Goal: Information Seeking & Learning: Learn about a topic

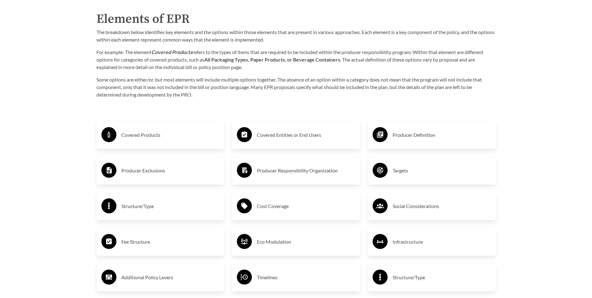
scroll to position [1014, 0]
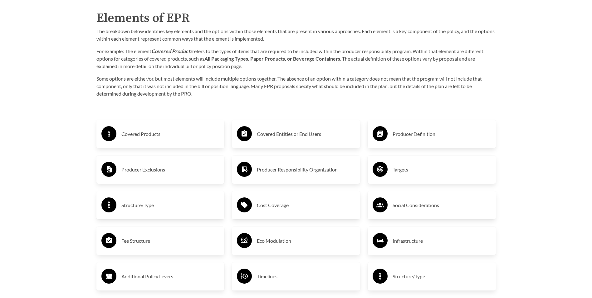
click at [126, 134] on h3 "Covered Products" at bounding box center [170, 134] width 98 height 10
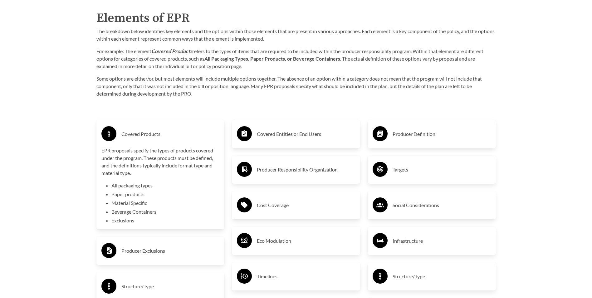
click at [125, 135] on h3 "Covered Products" at bounding box center [170, 134] width 98 height 10
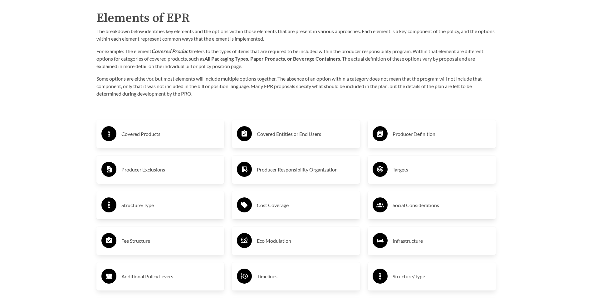
click at [412, 135] on h3 "Producer Definition" at bounding box center [441, 134] width 98 height 10
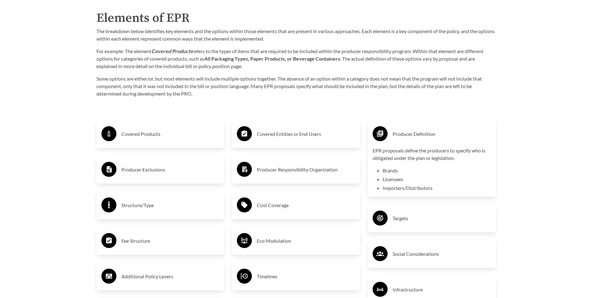
click at [377, 130] on circle at bounding box center [379, 133] width 15 height 15
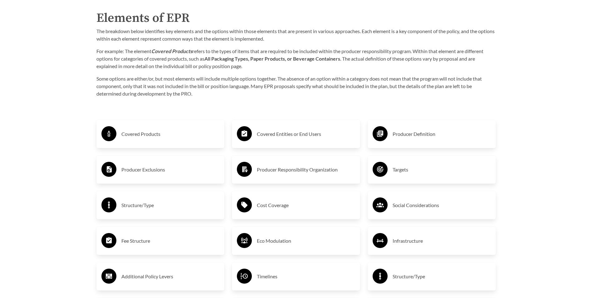
click at [255, 134] on div "Covered Entities or End Users" at bounding box center [296, 134] width 118 height 18
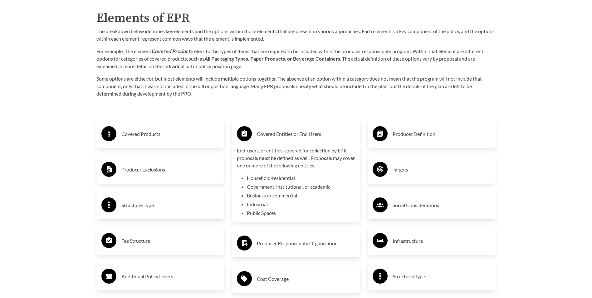
click at [246, 132] on circle at bounding box center [244, 133] width 15 height 15
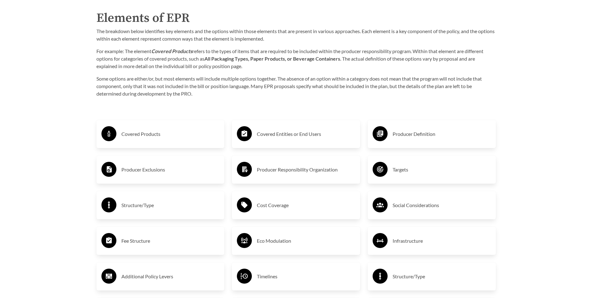
click at [133, 171] on h3 "Producer Exclusions" at bounding box center [170, 169] width 98 height 10
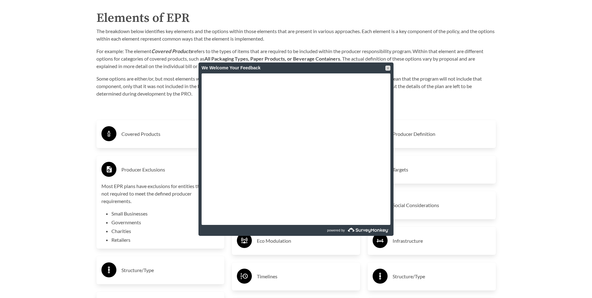
click at [134, 270] on h3 "Structure/Type" at bounding box center [170, 270] width 98 height 10
click at [388, 68] on div at bounding box center [387, 68] width 5 height 5
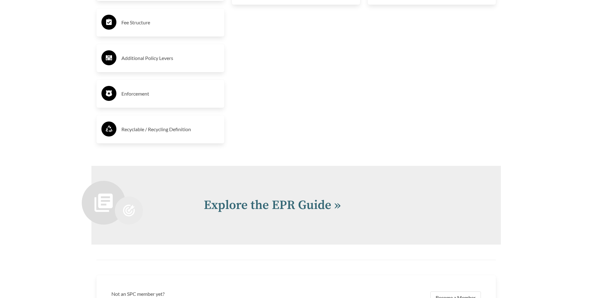
scroll to position [1372, 0]
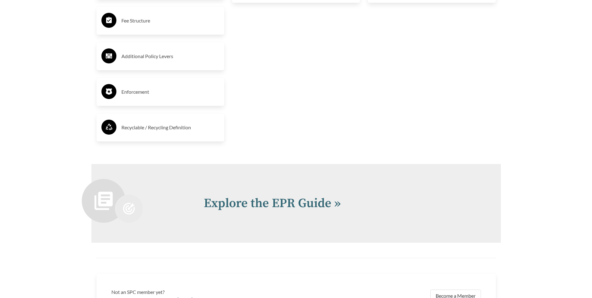
click at [154, 128] on h3 "Recyclable / Recycling Definition" at bounding box center [170, 127] width 98 height 10
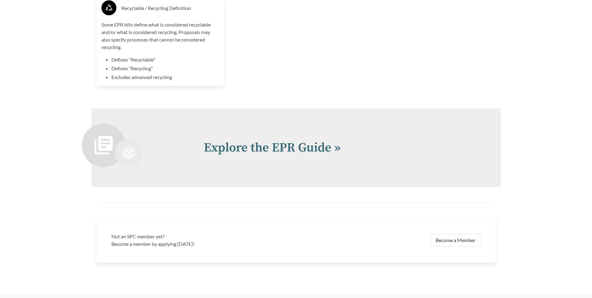
scroll to position [1522, 0]
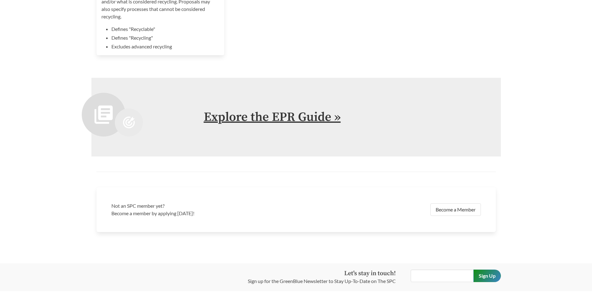
click at [263, 118] on link "Explore the EPR Guide »" at bounding box center [272, 117] width 137 height 16
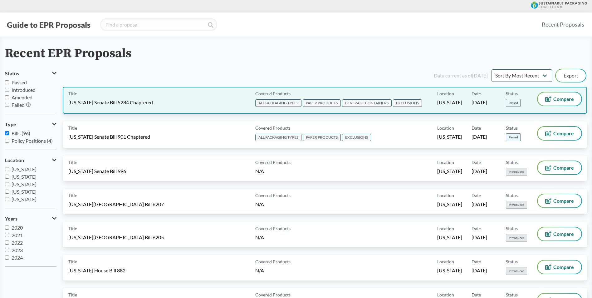
click at [281, 104] on span "ALL PACKAGING TYPES" at bounding box center [278, 102] width 46 height 7
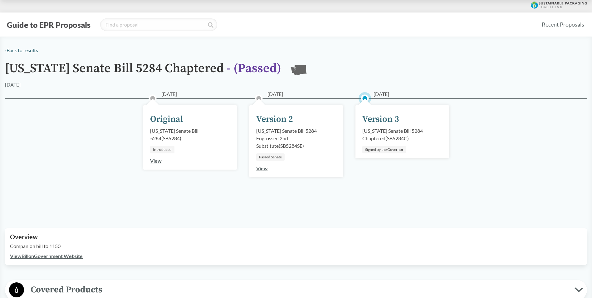
click at [265, 168] on link "View" at bounding box center [262, 168] width 12 height 6
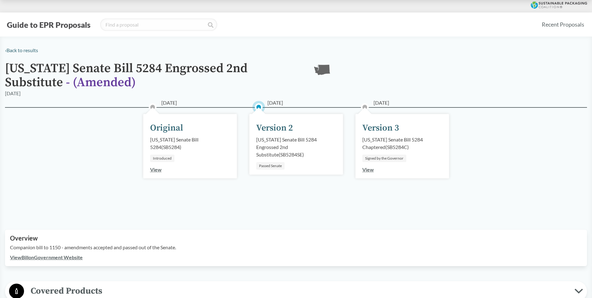
click at [366, 170] on link "View" at bounding box center [368, 169] width 12 height 6
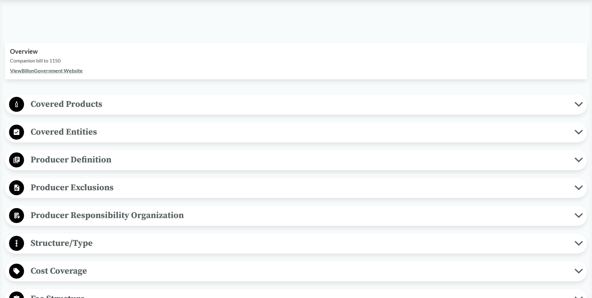
scroll to position [187, 0]
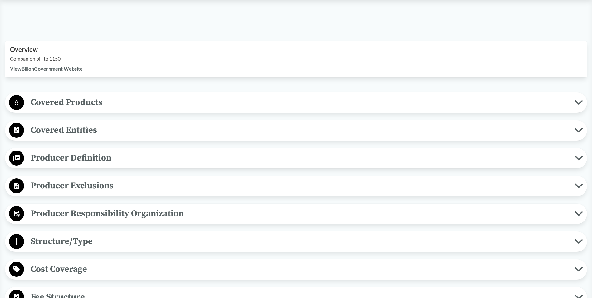
click at [579, 100] on icon at bounding box center [578, 102] width 8 height 5
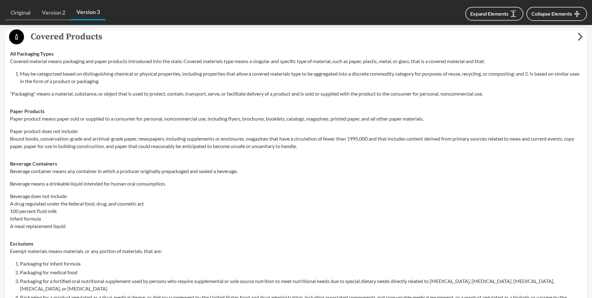
scroll to position [256, 0]
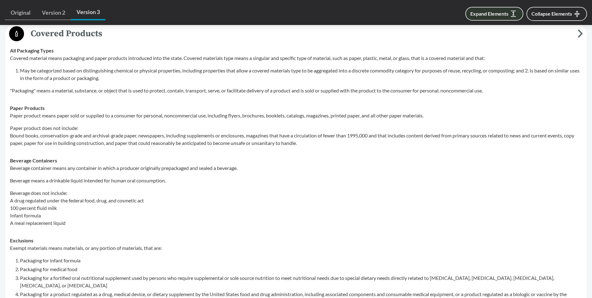
click at [504, 13] on button "Expand Elements" at bounding box center [494, 14] width 58 height 14
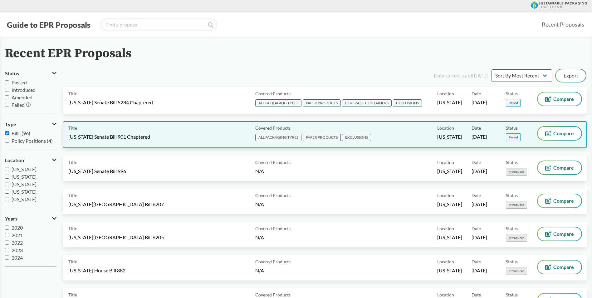
click at [116, 136] on span "[US_STATE] Senate Bill 901 Chaptered" at bounding box center [109, 136] width 82 height 7
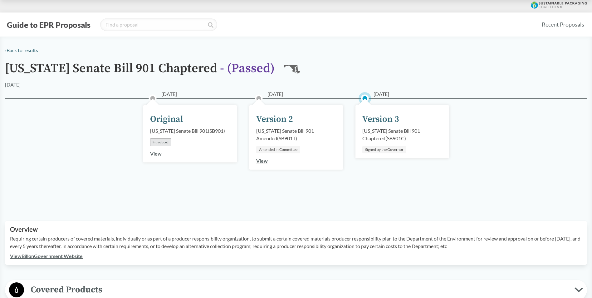
click at [388, 149] on div "Signed by the Governor" at bounding box center [384, 149] width 44 height 7
click at [260, 160] on link "View" at bounding box center [262, 161] width 12 height 6
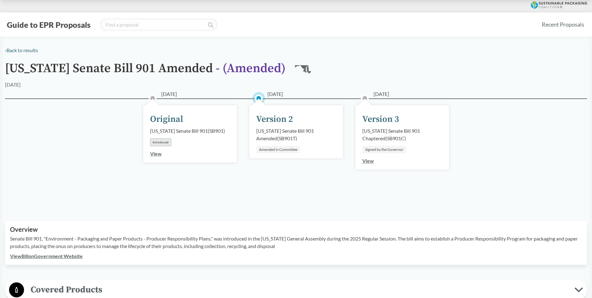
click at [369, 161] on link "View" at bounding box center [368, 161] width 12 height 6
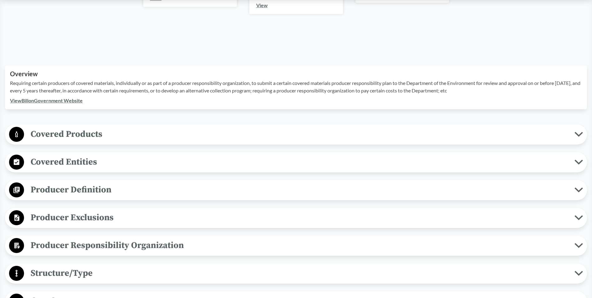
scroll to position [165, 0]
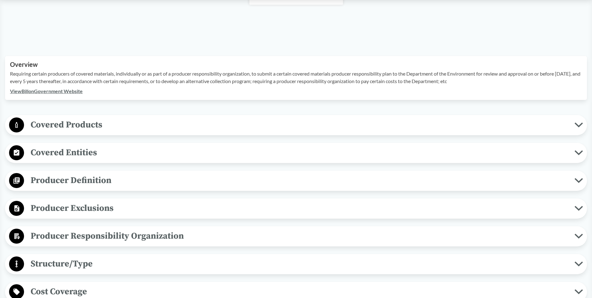
click at [71, 124] on span "Covered Products" at bounding box center [299, 125] width 550 height 14
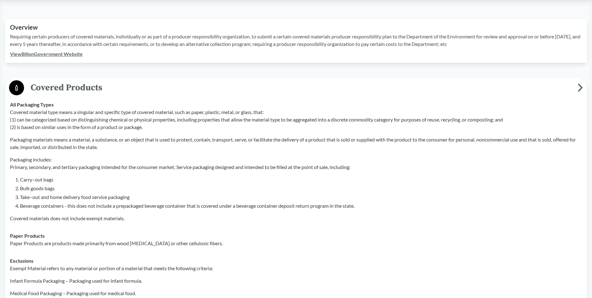
scroll to position [188, 0]
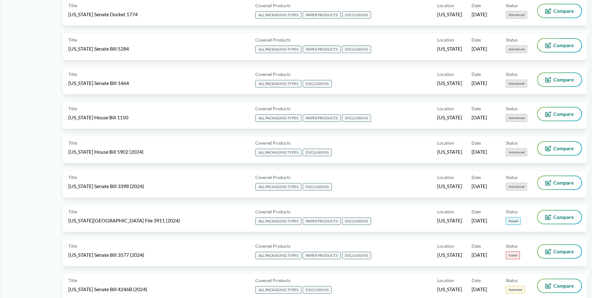
scroll to position [770, 0]
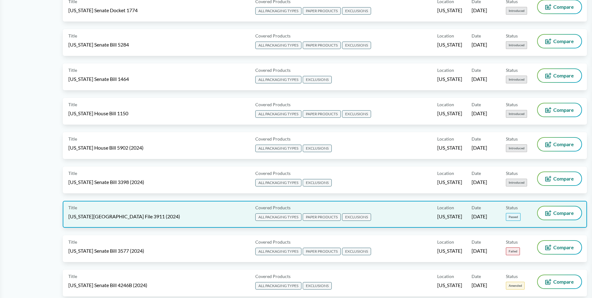
click at [111, 219] on span "[US_STATE][GEOGRAPHIC_DATA] File 3911 (2024)" at bounding box center [124, 216] width 112 height 7
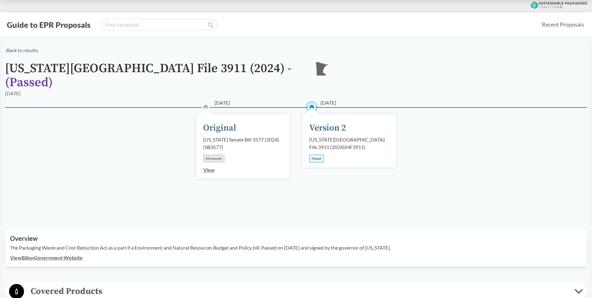
click at [207, 167] on link "View" at bounding box center [209, 170] width 12 height 6
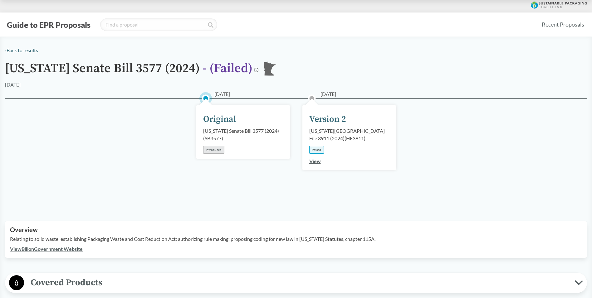
click at [315, 162] on link "View" at bounding box center [315, 161] width 12 height 6
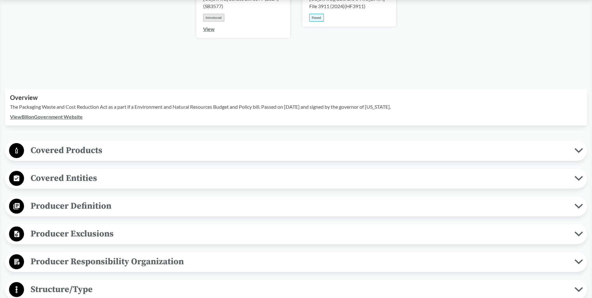
scroll to position [142, 0]
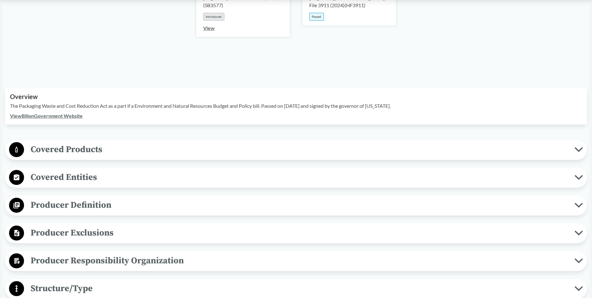
click at [64, 142] on span "Covered Products" at bounding box center [299, 149] width 550 height 14
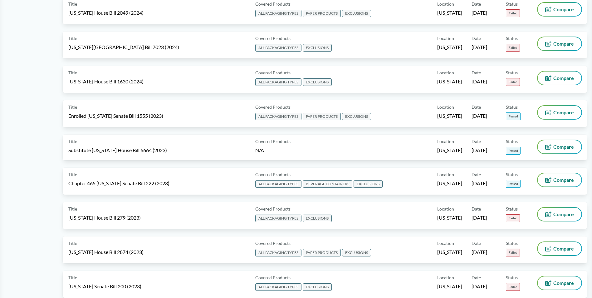
scroll to position [1257, 0]
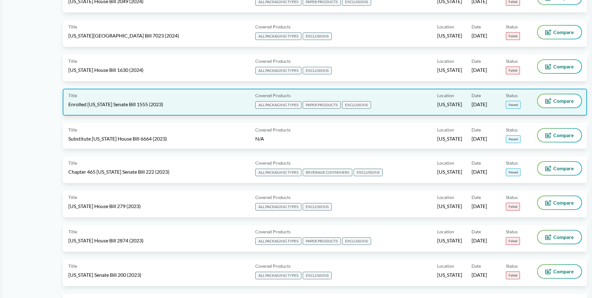
click at [124, 104] on span "Enrolled [US_STATE] Senate Bill 1555 (2023)" at bounding box center [115, 104] width 95 height 7
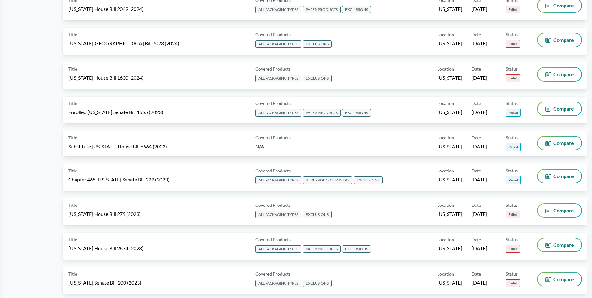
scroll to position [1257, 0]
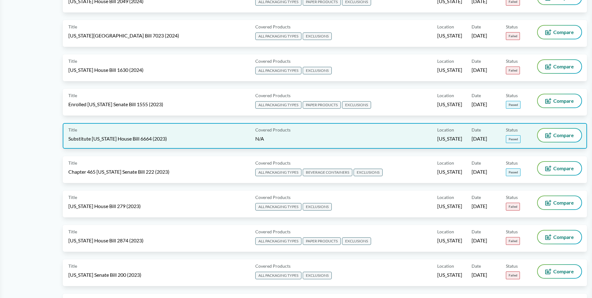
click at [129, 141] on span "Substitute [US_STATE] House Bill 6664 (2023)" at bounding box center [117, 138] width 99 height 7
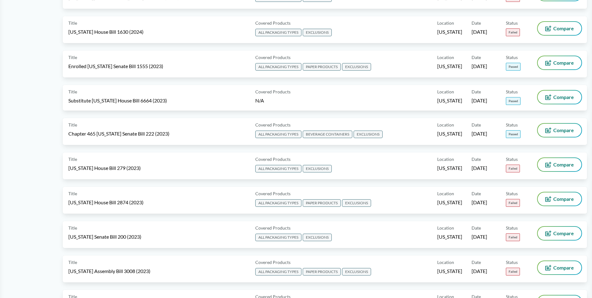
scroll to position [1279, 0]
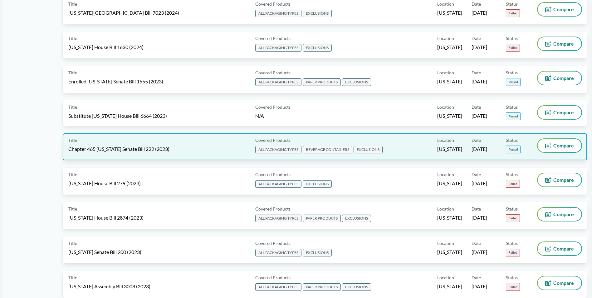
click at [145, 149] on span "Chapter 465 [US_STATE] Senate Bill 222 (2023)" at bounding box center [118, 148] width 101 height 7
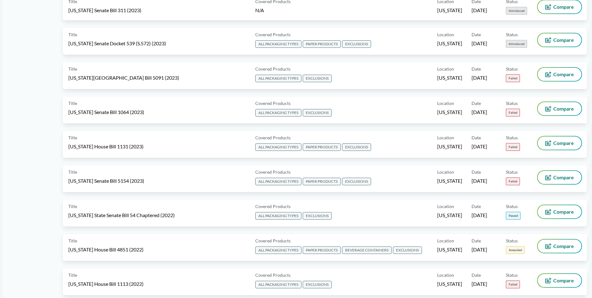
scroll to position [2074, 0]
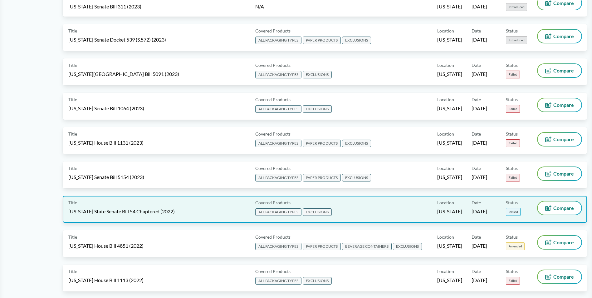
click at [105, 214] on span "[US_STATE] State Senate Bill 54 Chaptered (2022)" at bounding box center [121, 211] width 106 height 7
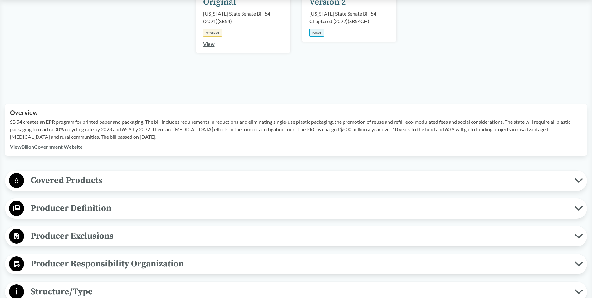
scroll to position [127, 0]
click at [73, 179] on span "Covered Products" at bounding box center [299, 179] width 550 height 14
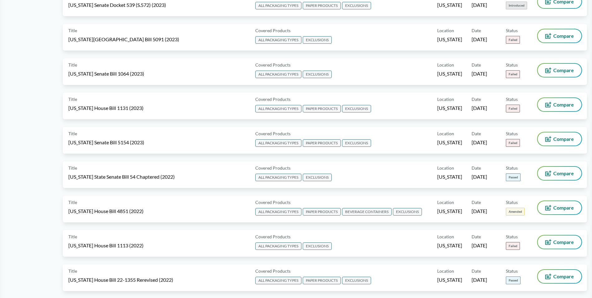
scroll to position [2154, 0]
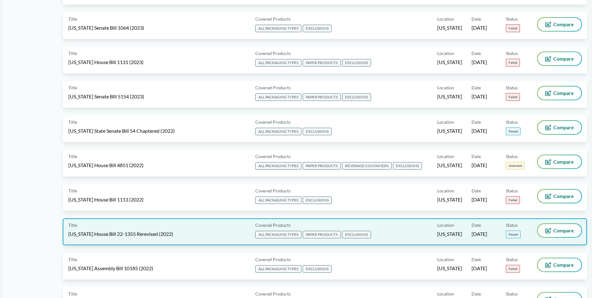
click at [102, 237] on span "[US_STATE] House Bill 22-1355 Rerevised (2022)" at bounding box center [120, 233] width 105 height 7
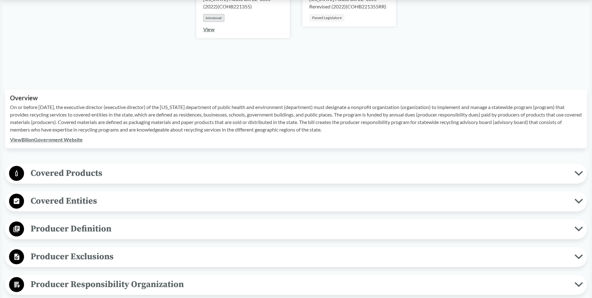
scroll to position [151, 0]
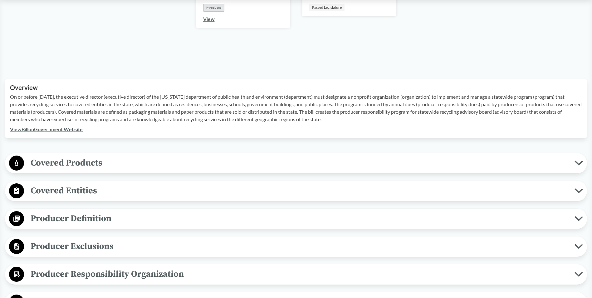
click at [60, 163] on span "Covered Products" at bounding box center [299, 163] width 550 height 14
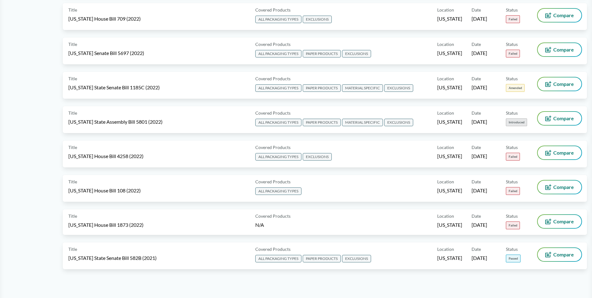
scroll to position [3120, 0]
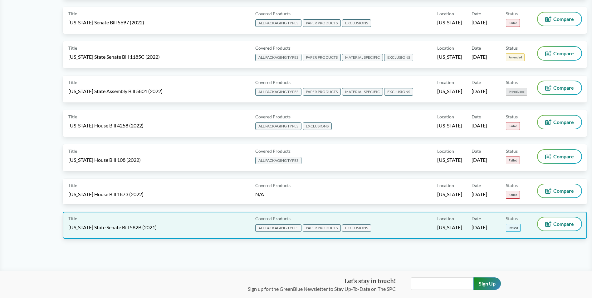
click at [100, 226] on span "[US_STATE] State Senate Bill 582B (2021)" at bounding box center [112, 227] width 88 height 7
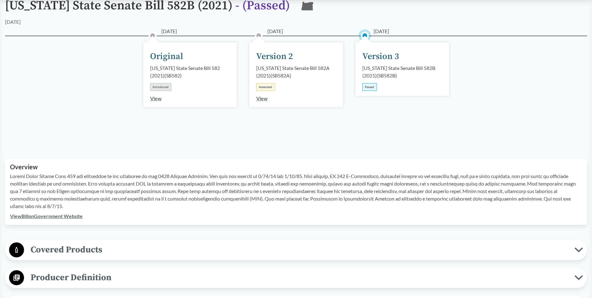
scroll to position [94, 0]
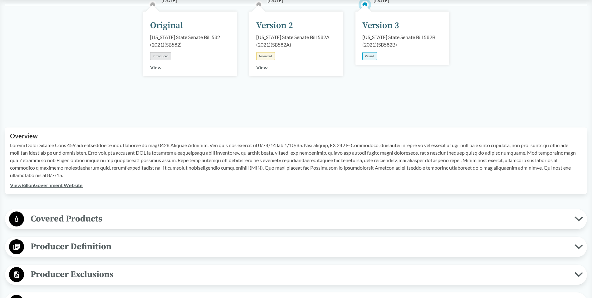
click at [77, 219] on span "Covered Products" at bounding box center [299, 219] width 550 height 14
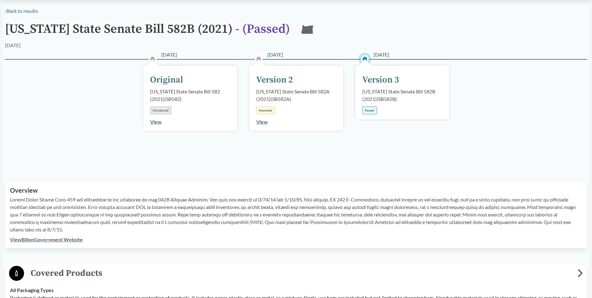
scroll to position [31, 0]
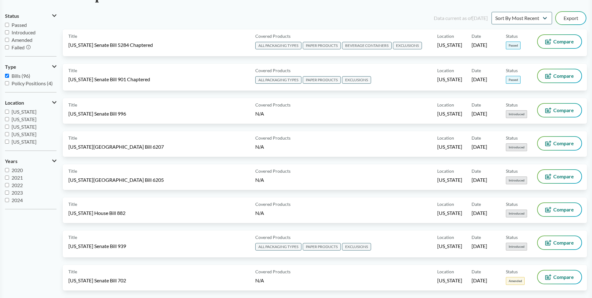
scroll to position [61, 0]
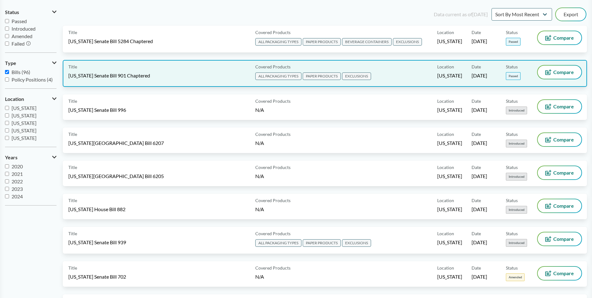
click at [109, 74] on span "[US_STATE] Senate Bill 901 Chaptered" at bounding box center [109, 75] width 82 height 7
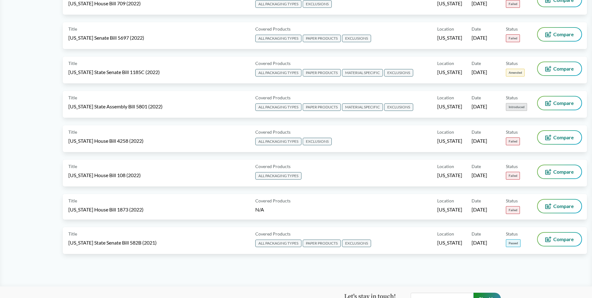
scroll to position [3113, 0]
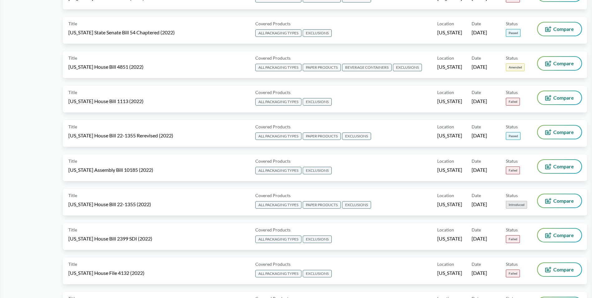
scroll to position [2243, 0]
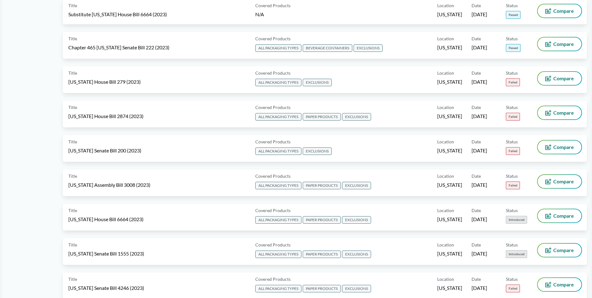
scroll to position [1378, 0]
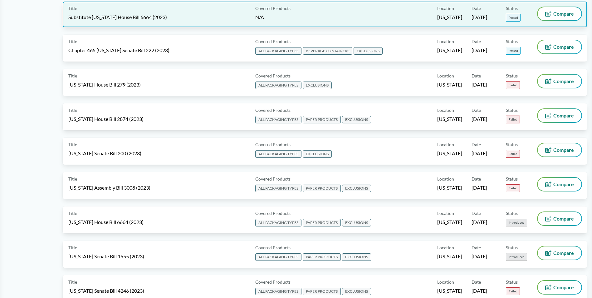
click at [107, 17] on span "Substitute [US_STATE] House Bill 6664 (2023)" at bounding box center [117, 17] width 99 height 7
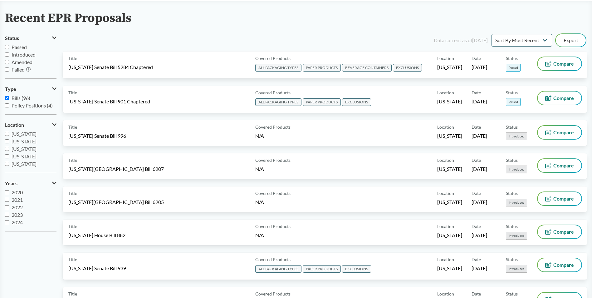
scroll to position [23, 0]
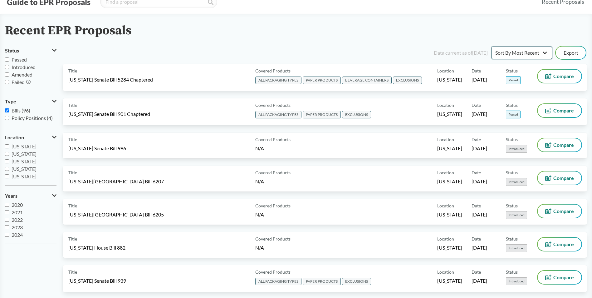
click at [545, 52] on select "Sort By Most Recent Sort By Status" at bounding box center [521, 52] width 61 height 12
select select "Sort By Status"
click at [491, 46] on select "Sort By Most Recent Sort By Status" at bounding box center [521, 52] width 61 height 12
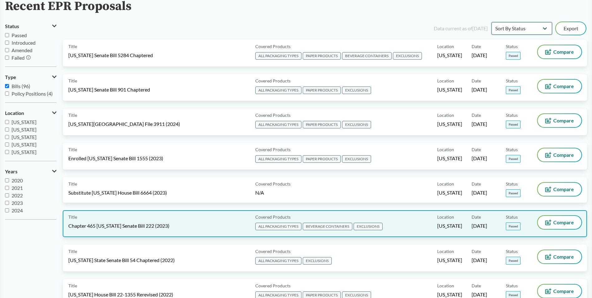
scroll to position [54, 0]
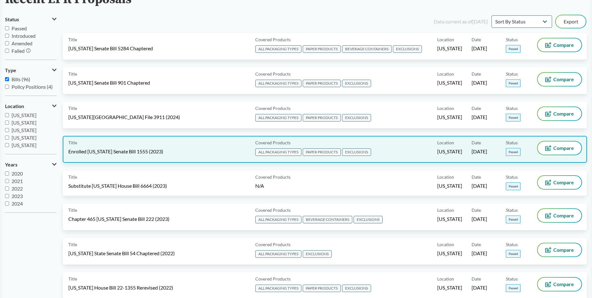
click at [133, 153] on span "Enrolled [US_STATE] Senate Bill 1555 (2023)" at bounding box center [115, 151] width 95 height 7
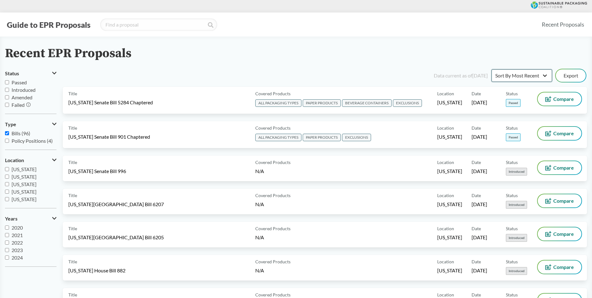
click at [543, 77] on select "Sort By Most Recent Sort By Status" at bounding box center [521, 75] width 61 height 12
select select "Sort By Status"
click at [491, 69] on select "Sort By Most Recent Sort By Status" at bounding box center [521, 75] width 61 height 12
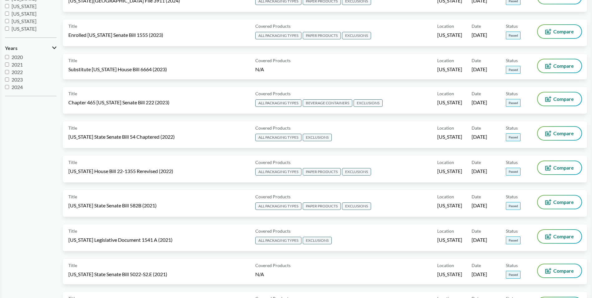
scroll to position [175, 0]
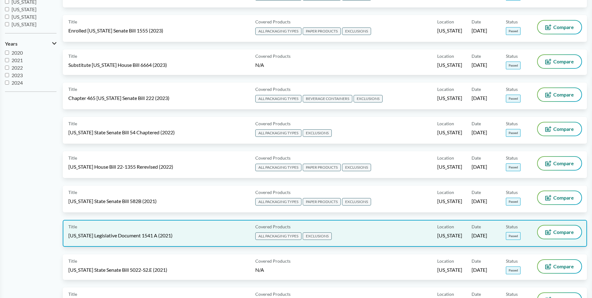
click at [112, 235] on span "[US_STATE] Legislative Document 1541 A (2021)" at bounding box center [120, 235] width 104 height 7
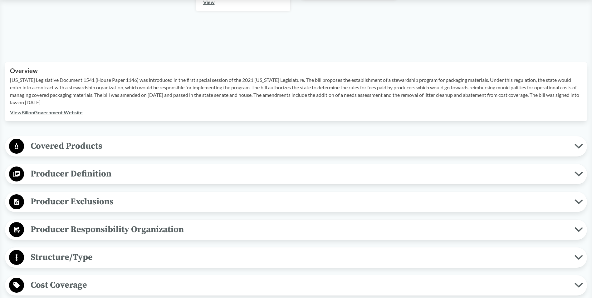
scroll to position [168, 0]
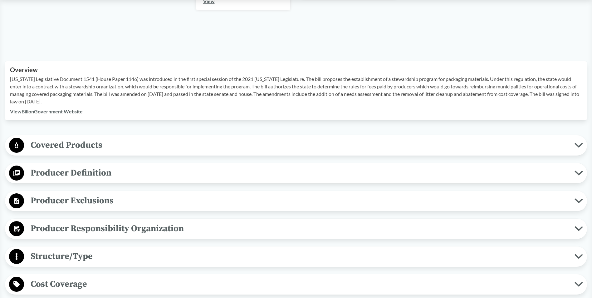
click at [55, 138] on span "Covered Products" at bounding box center [299, 145] width 550 height 14
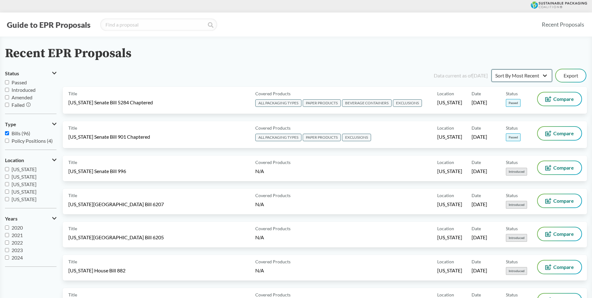
click at [544, 77] on select "Sort By Most Recent Sort By Status" at bounding box center [521, 75] width 61 height 12
select select "Sort By Status"
click at [491, 69] on select "Sort By Most Recent Sort By Status" at bounding box center [521, 75] width 61 height 12
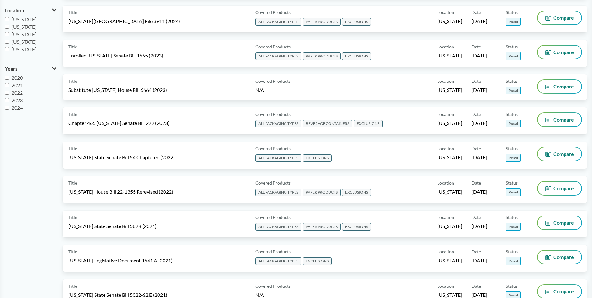
scroll to position [166, 0]
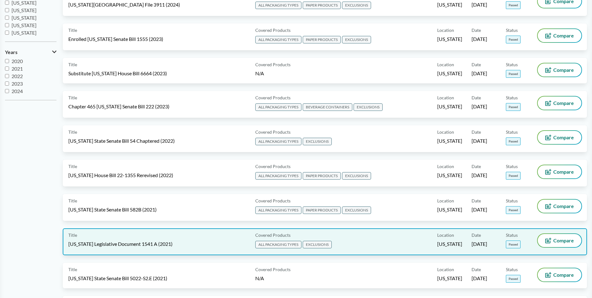
click at [110, 246] on span "[US_STATE] Legislative Document 1541 A (2021)" at bounding box center [120, 243] width 104 height 7
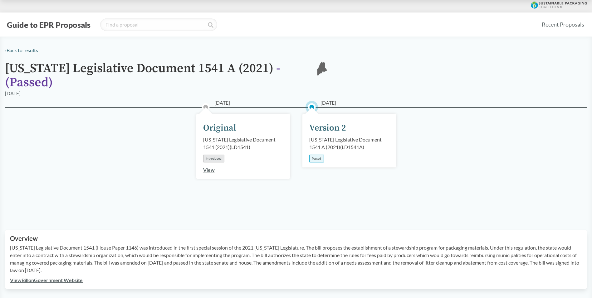
click at [58, 277] on link "View Bill on Government Website" at bounding box center [46, 280] width 73 height 6
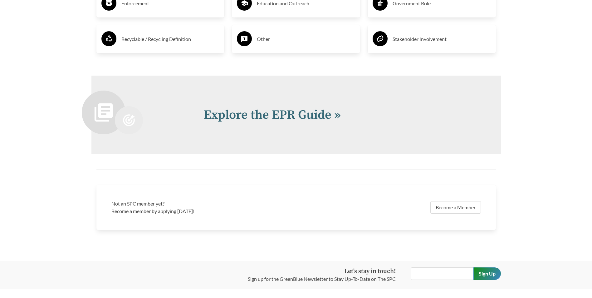
scroll to position [1324, 0]
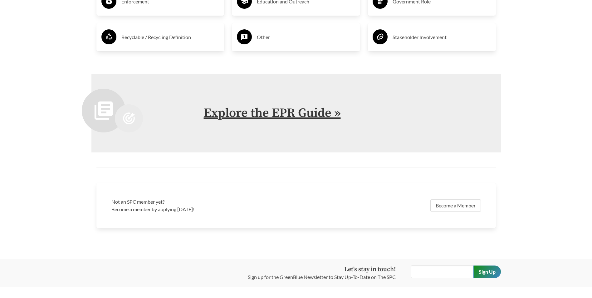
click at [295, 115] on link "Explore the EPR Guide »" at bounding box center [272, 113] width 137 height 16
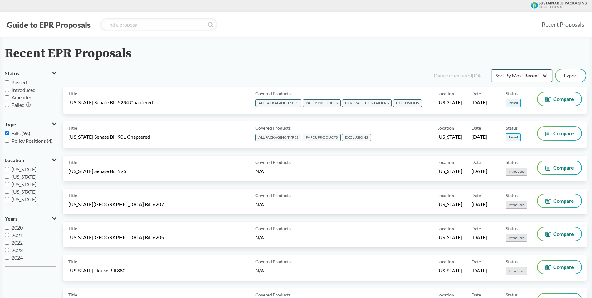
click at [546, 74] on select "Sort By Most Recent Sort By Status" at bounding box center [521, 75] width 61 height 12
select select "Sort By Status"
click at [491, 69] on select "Sort By Most Recent Sort By Status" at bounding box center [521, 75] width 61 height 12
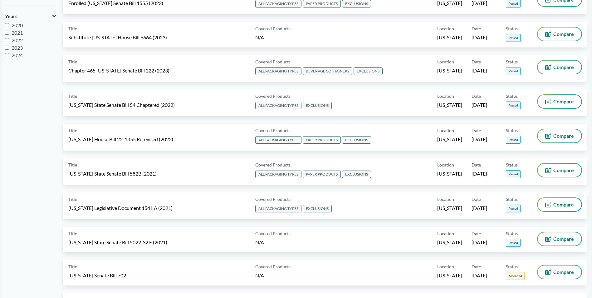
scroll to position [206, 0]
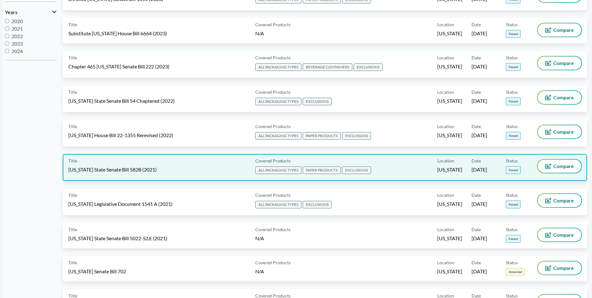
click at [88, 170] on span "[US_STATE] State Senate Bill 582B (2021)" at bounding box center [112, 169] width 88 height 7
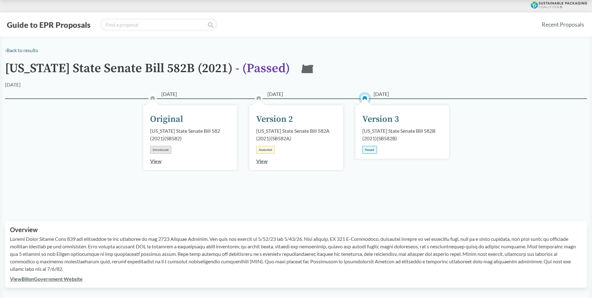
click at [38, 278] on link "View Bill on Government Website" at bounding box center [46, 278] width 73 height 6
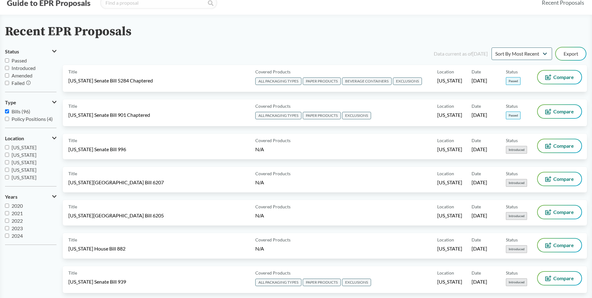
scroll to position [11, 0]
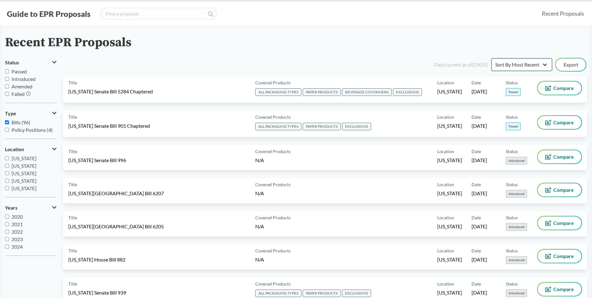
click at [545, 63] on select "Sort By Most Recent Sort By Status" at bounding box center [521, 64] width 61 height 12
select select "Sort By Status"
click at [491, 58] on select "Sort By Most Recent Sort By Status" at bounding box center [521, 64] width 61 height 12
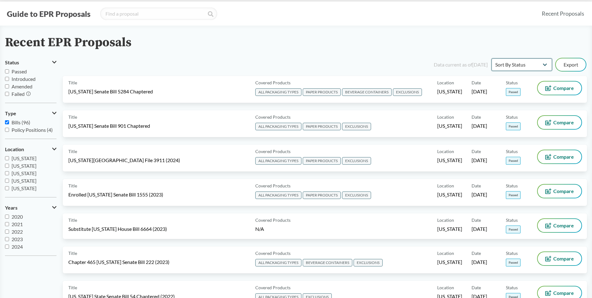
scroll to position [0, 0]
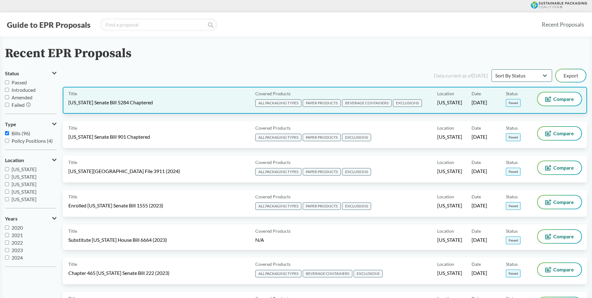
click at [108, 102] on span "[US_STATE] Senate Bill 5284 Chaptered" at bounding box center [110, 102] width 85 height 7
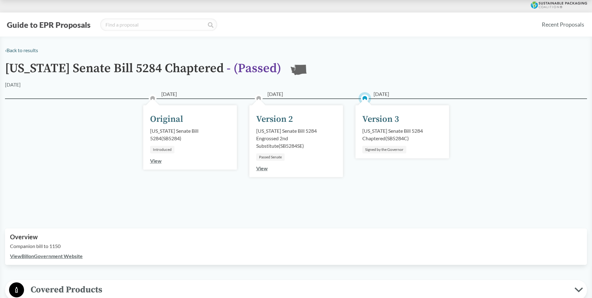
click at [56, 253] on link "View Bill on Government Website" at bounding box center [46, 256] width 73 height 6
click at [61, 256] on link "View Bill on Government Website" at bounding box center [46, 256] width 73 height 6
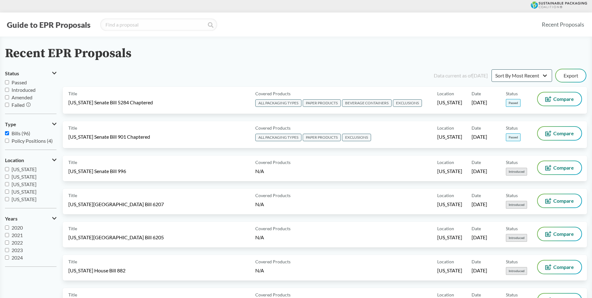
click at [546, 75] on select "Sort By Most Recent Sort By Status" at bounding box center [521, 75] width 61 height 12
click at [544, 76] on select "Sort By Most Recent Sort By Status" at bounding box center [521, 75] width 61 height 12
select select "Sort By Status"
click at [491, 69] on select "Sort By Most Recent Sort By Status" at bounding box center [521, 75] width 61 height 12
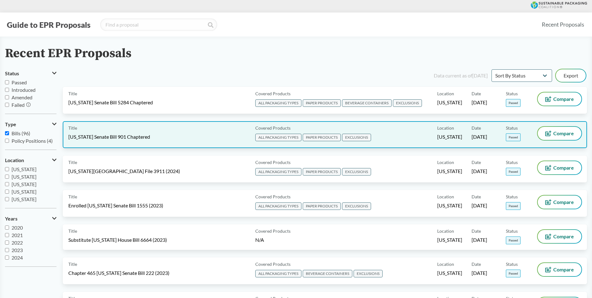
click at [122, 137] on span "[US_STATE] Senate Bill 901 Chaptered" at bounding box center [109, 136] width 82 height 7
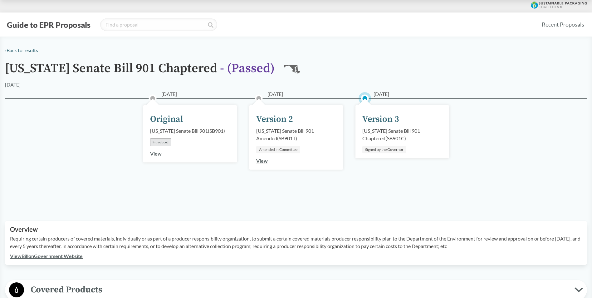
click at [48, 255] on link "View Bill on Government Website" at bounding box center [46, 256] width 73 height 6
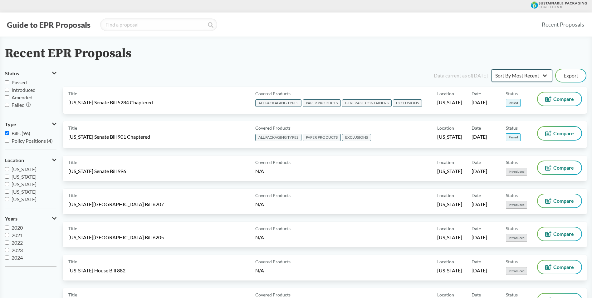
click at [542, 75] on select "Sort By Most Recent Sort By Status" at bounding box center [521, 75] width 61 height 12
select select "Sort By Status"
click at [491, 69] on select "Sort By Most Recent Sort By Status" at bounding box center [521, 75] width 61 height 12
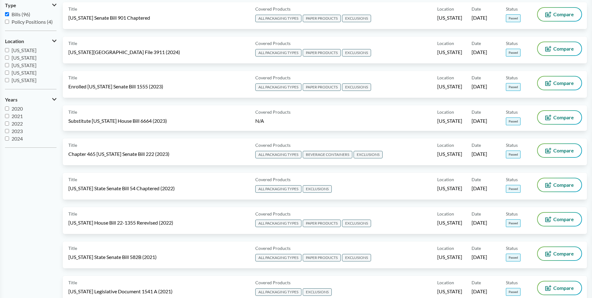
scroll to position [147, 0]
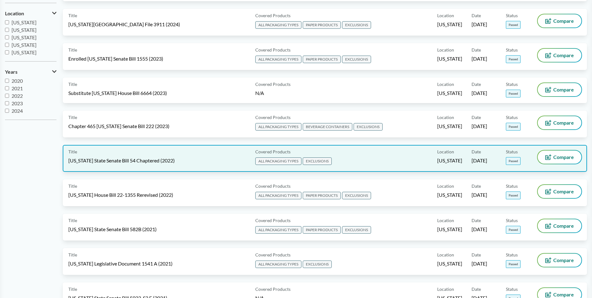
click at [123, 159] on span "[US_STATE] State Senate Bill 54 Chaptered (2022)" at bounding box center [121, 160] width 106 height 7
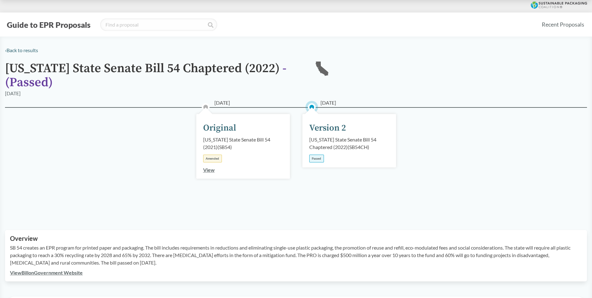
click at [67, 272] on link "View Bill on Government Website" at bounding box center [46, 272] width 73 height 6
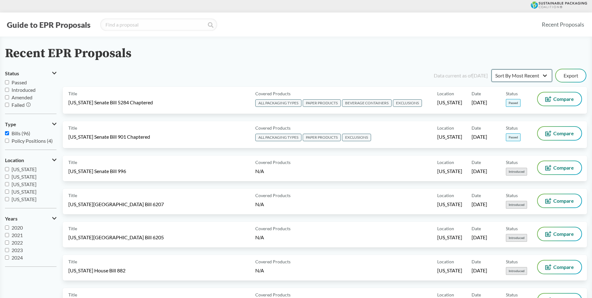
click at [544, 75] on select "Sort By Most Recent Sort By Status" at bounding box center [521, 75] width 61 height 12
select select "Sort By Status"
click at [491, 69] on select "Sort By Most Recent Sort By Status" at bounding box center [521, 75] width 61 height 12
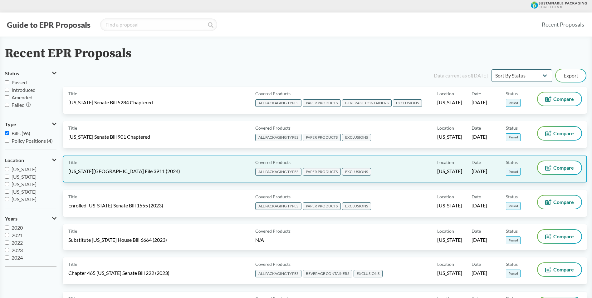
click at [101, 172] on span "[US_STATE][GEOGRAPHIC_DATA] File 3911 (2024)" at bounding box center [124, 171] width 112 height 7
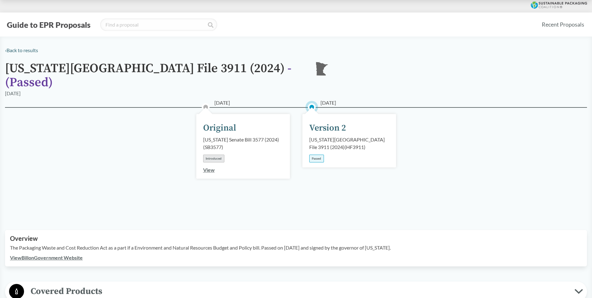
click at [50, 254] on link "View Bill on Government Website" at bounding box center [46, 257] width 73 height 6
click at [46, 254] on link "View Bill on Government Website" at bounding box center [46, 257] width 73 height 6
